Goal: Obtain resource: Download file/media

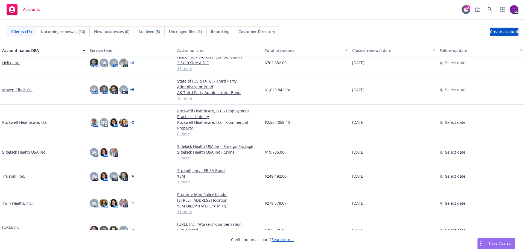
scroll to position [215, 0]
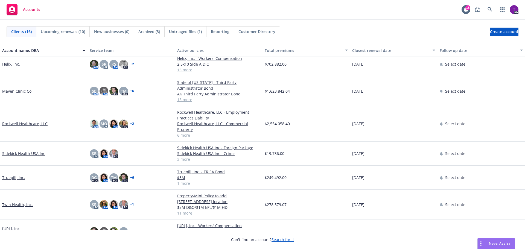
click at [20, 202] on link "Twin Health, Inc." at bounding box center [17, 205] width 31 height 6
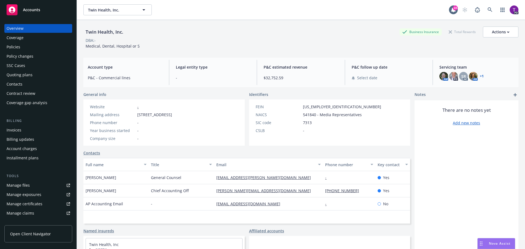
click at [26, 44] on div "Policies" at bounding box center [38, 47] width 63 height 9
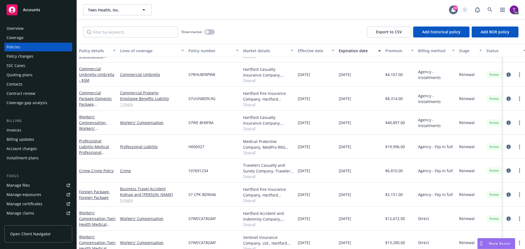
scroll to position [138, 0]
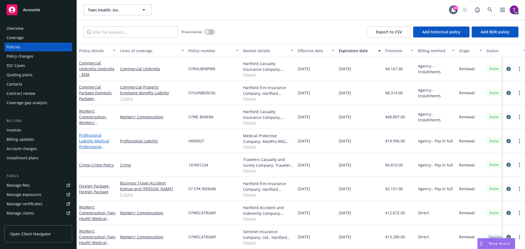
click at [96, 133] on link "Professional Liability - Medical Professional Liability - KS & WI Providers" at bounding box center [95, 147] width 32 height 28
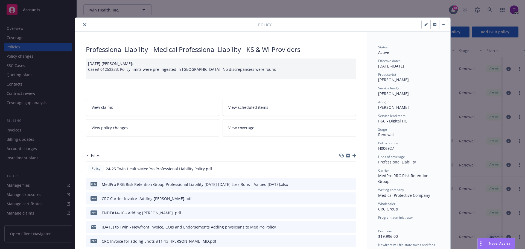
click at [84, 24] on icon "close" at bounding box center [84, 24] width 3 height 3
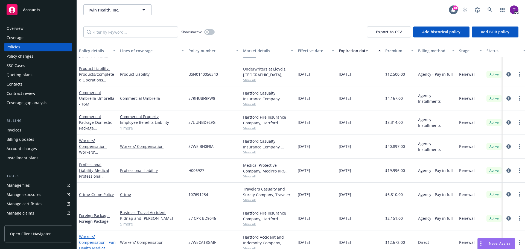
scroll to position [83, 0]
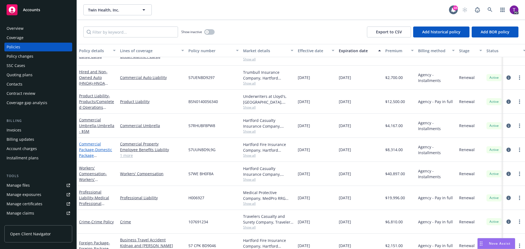
click at [94, 150] on span "- Domestic Package (GL/Property)" at bounding box center [95, 155] width 33 height 17
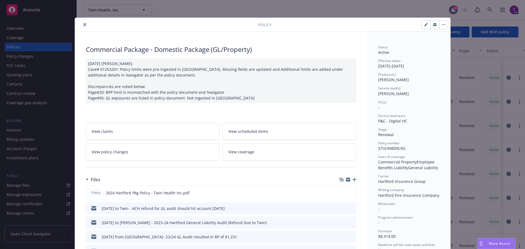
click at [83, 25] on icon "close" at bounding box center [84, 24] width 3 height 3
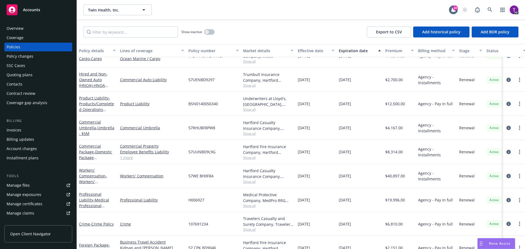
scroll to position [59, 0]
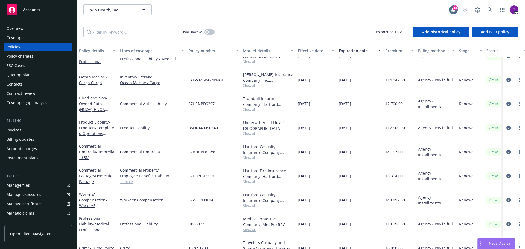
click at [25, 182] on div "Manage files" at bounding box center [18, 185] width 23 height 9
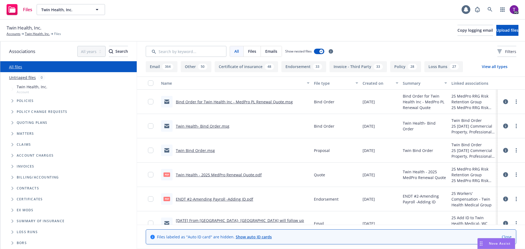
click at [188, 51] on input "Search by keyword..." at bounding box center [186, 51] width 81 height 11
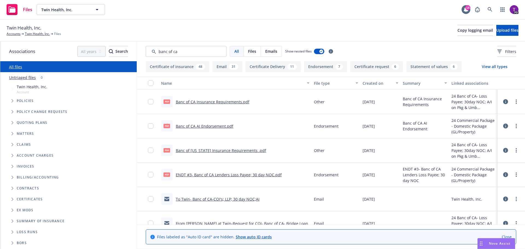
type input "banc of ca"
click at [211, 127] on link "Banc of CA AI Endorsement.pdf" at bounding box center [204, 126] width 57 height 5
click at [189, 53] on input "Search by keyword..." at bounding box center [186, 51] width 81 height 11
click at [218, 103] on link "Banc of CA Insurance Requirements.pdf" at bounding box center [213, 101] width 74 height 5
click at [231, 174] on link "ENDT #3- Banc of CA Lenders Loss Payee; 30 day NOC.pdf" at bounding box center [229, 174] width 106 height 5
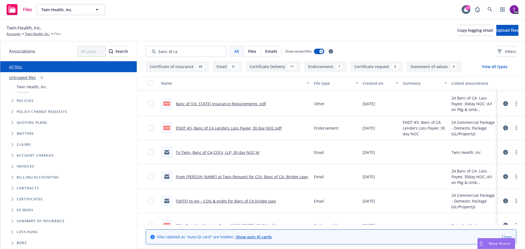
scroll to position [55, 0]
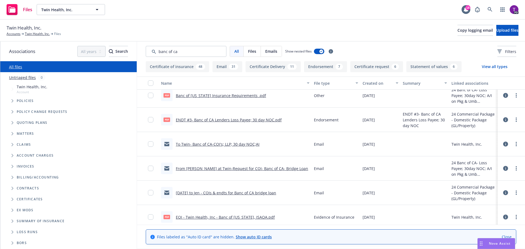
click at [241, 146] on link "To Twin- Banc of CA-COI's; LLP; 30 day NOC;AI" at bounding box center [218, 144] width 84 height 5
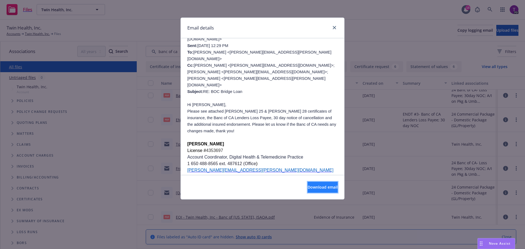
click at [311, 185] on span "Download email" at bounding box center [323, 187] width 30 height 5
click at [335, 27] on icon "close" at bounding box center [334, 27] width 3 height 3
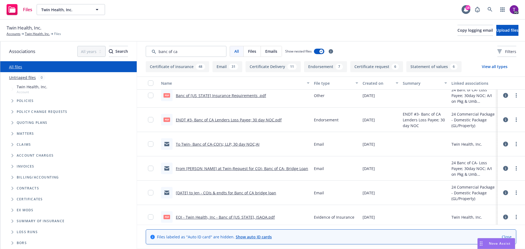
click at [496, 245] on span "Nova Assist" at bounding box center [500, 243] width 22 height 5
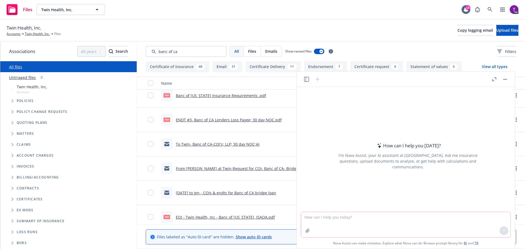
click at [400, 220] on textarea at bounding box center [406, 224] width 210 height 25
type textarea "what is soft extension?"
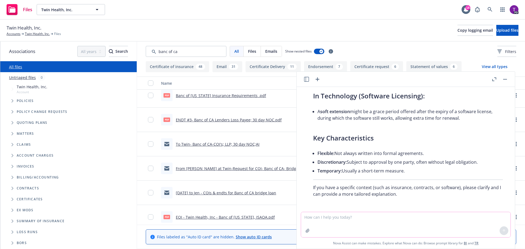
scroll to position [148, 0]
